Goal: Task Accomplishment & Management: Use online tool/utility

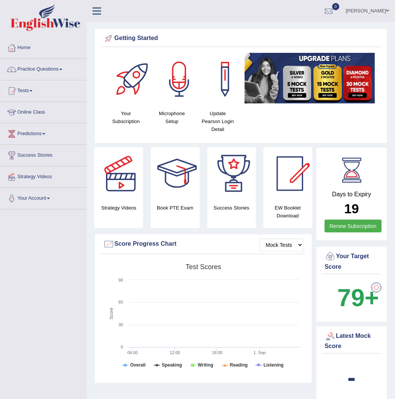
click at [43, 116] on link "Online Class" at bounding box center [43, 111] width 86 height 19
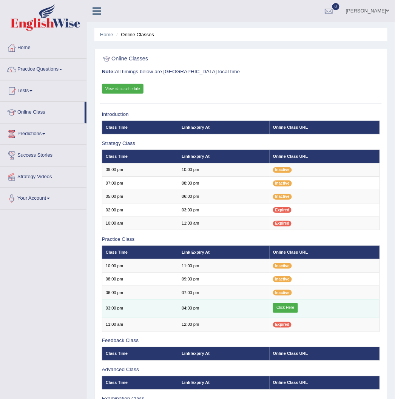
click at [281, 311] on link "Click Here" at bounding box center [285, 308] width 25 height 10
